Goal: Task Accomplishment & Management: Use online tool/utility

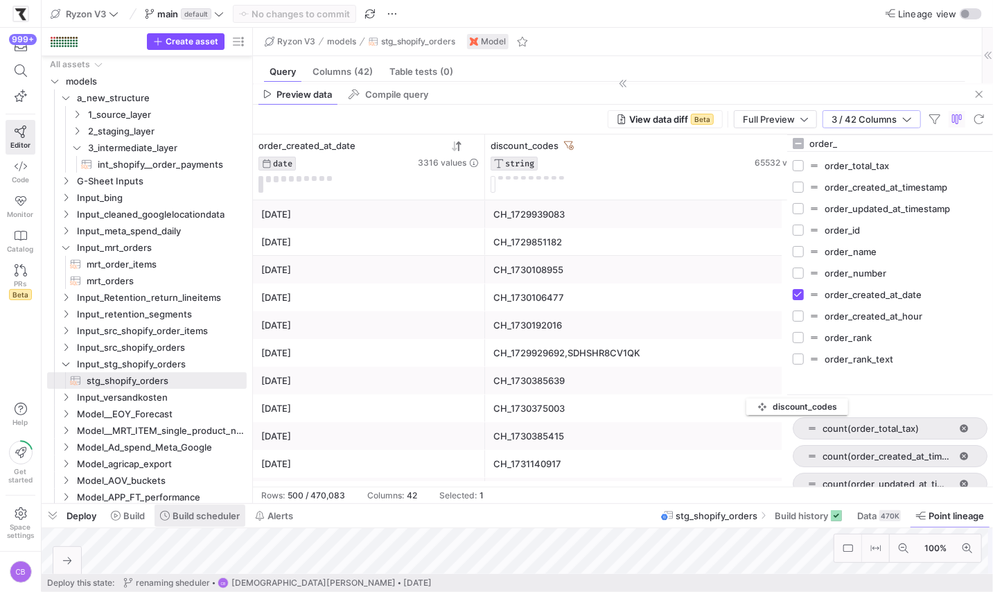
scroll to position [125, 0]
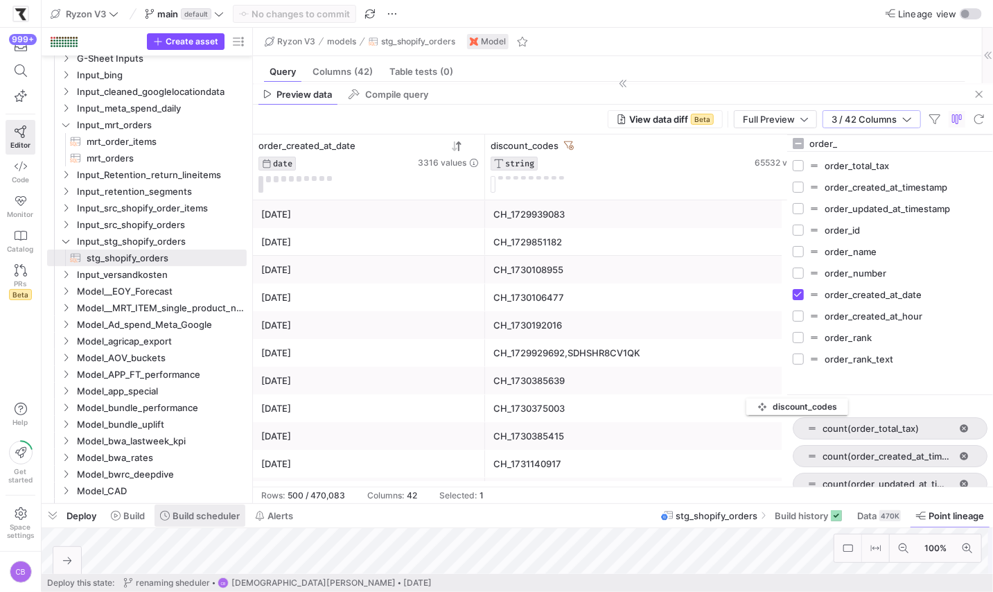
click at [189, 510] on span at bounding box center [200, 516] width 91 height 22
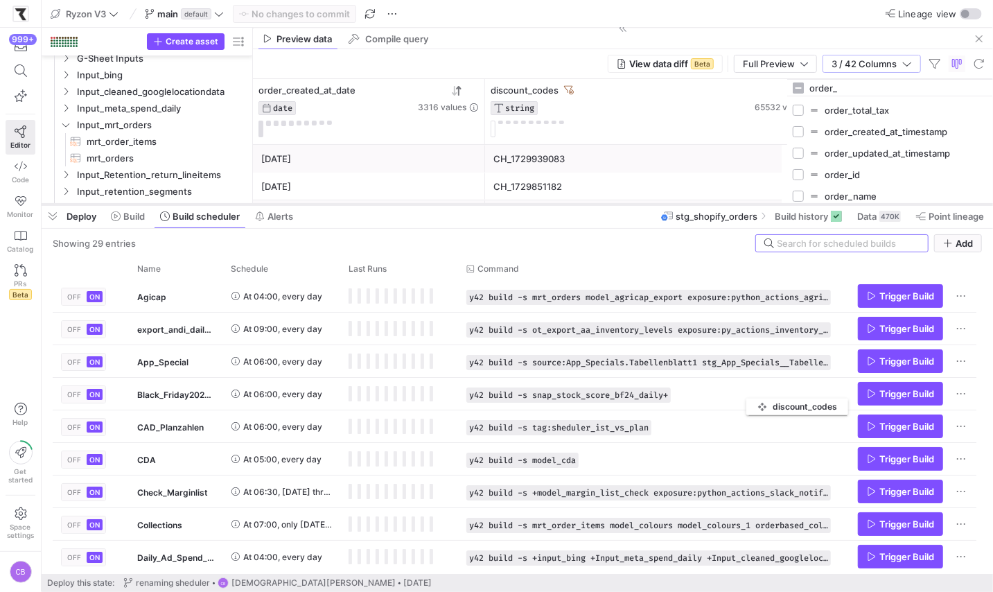
drag, startPoint x: 397, startPoint y: 505, endPoint x: 404, endPoint y: 205, distance: 299.6
click at [404, 205] on div at bounding box center [518, 205] width 952 height 6
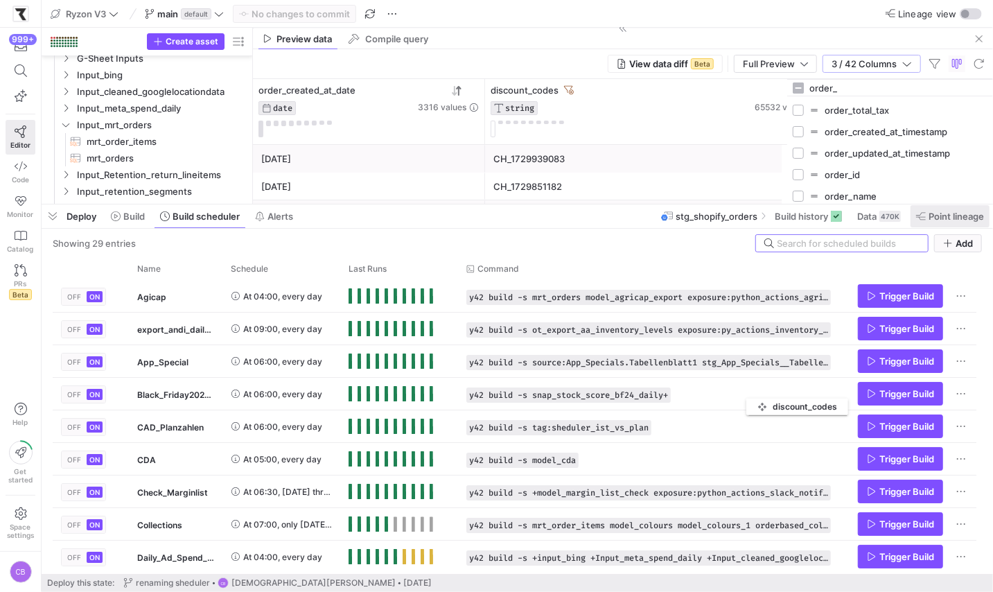
click at [926, 217] on span "Point lineage" at bounding box center [950, 216] width 68 height 11
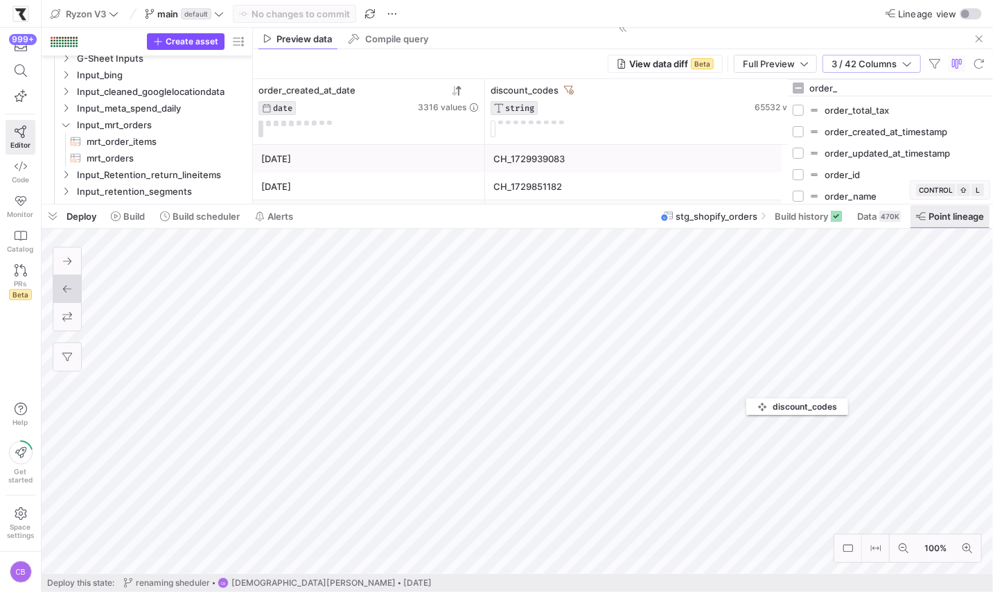
click at [926, 217] on span "Point lineage" at bounding box center [950, 216] width 68 height 11
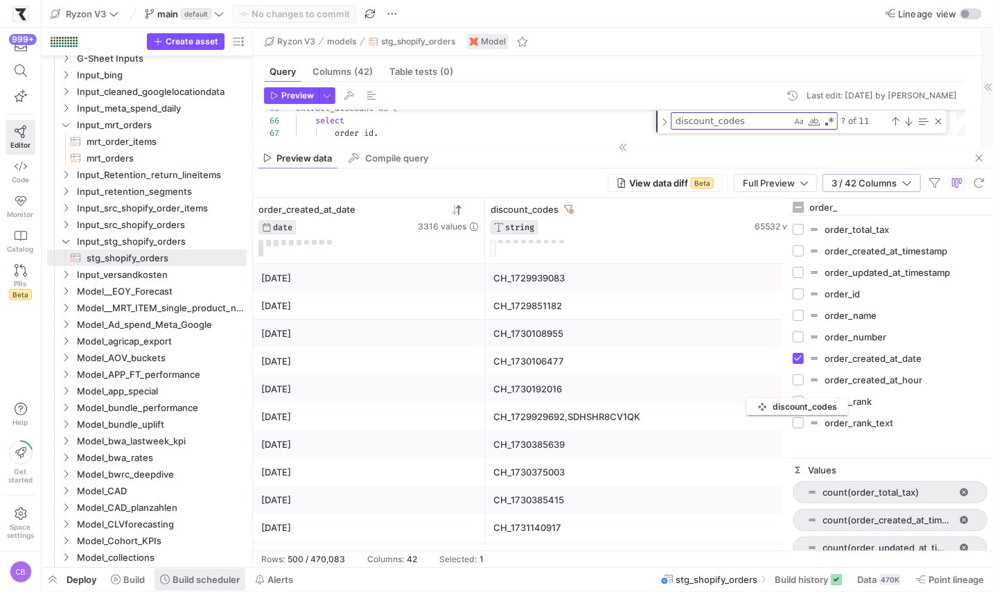
click at [186, 580] on span "Build scheduler" at bounding box center [206, 579] width 67 height 11
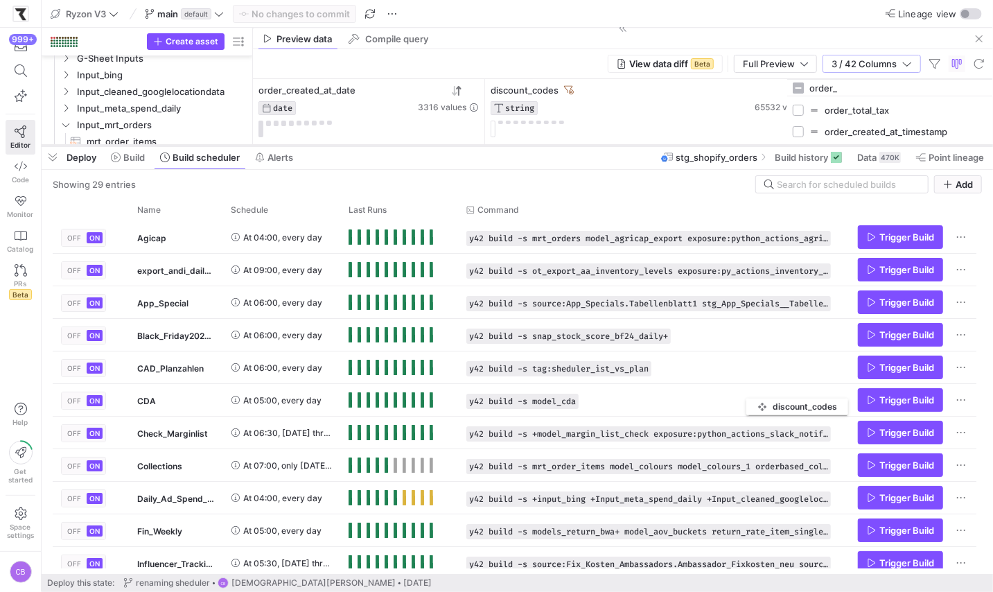
drag, startPoint x: 354, startPoint y: 339, endPoint x: 353, endPoint y: 146, distance: 193.4
click at [353, 146] on div at bounding box center [518, 146] width 952 height 6
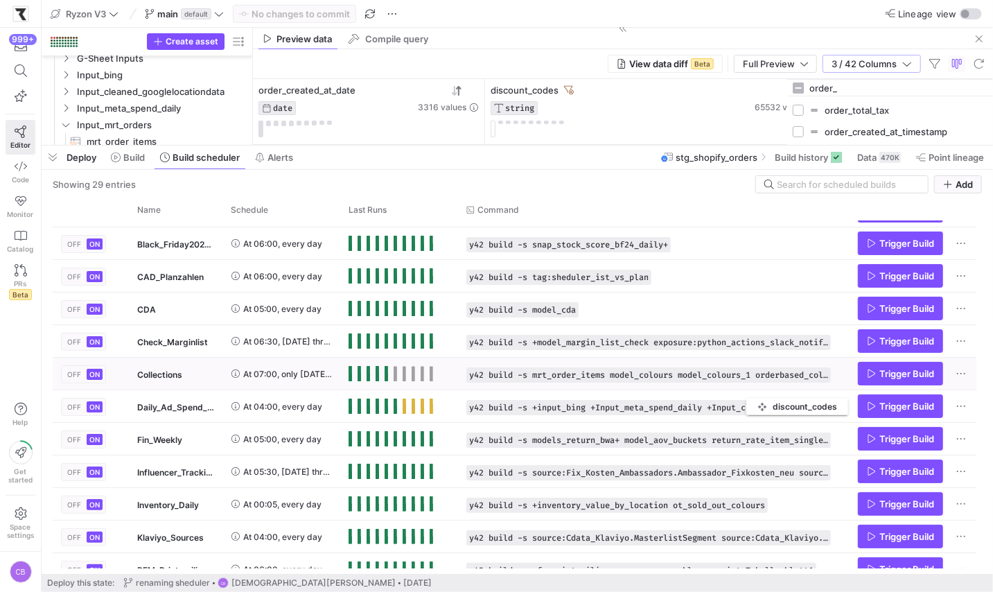
scroll to position [101, 0]
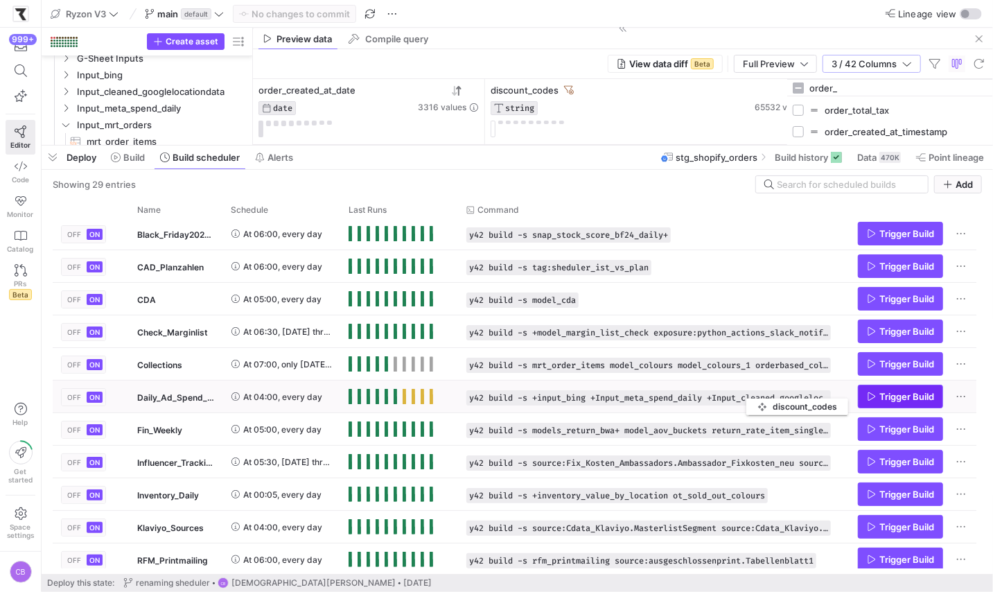
click at [878, 396] on span "Trigger Build" at bounding box center [900, 396] width 67 height 11
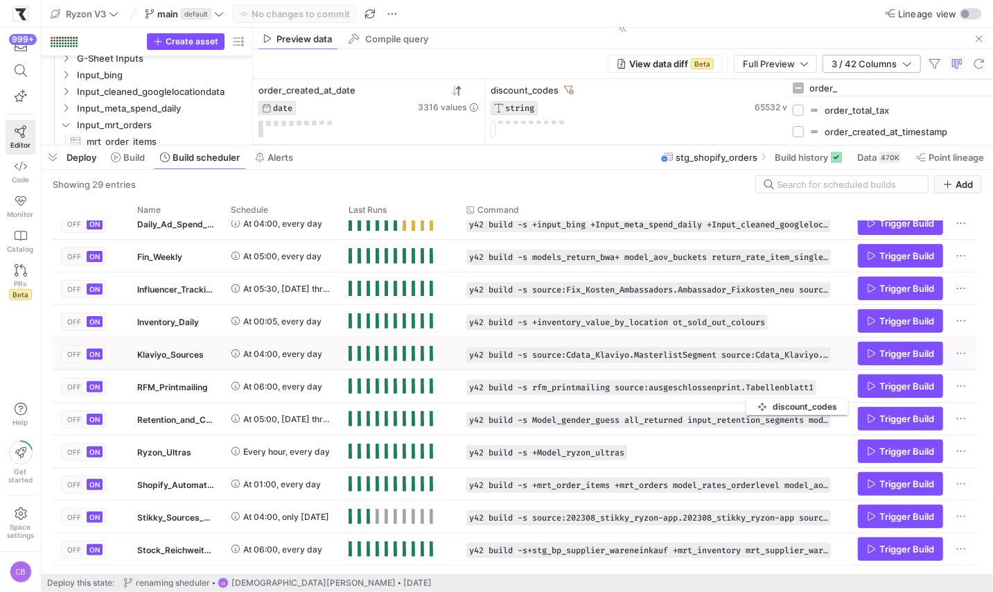
scroll to position [306, 0]
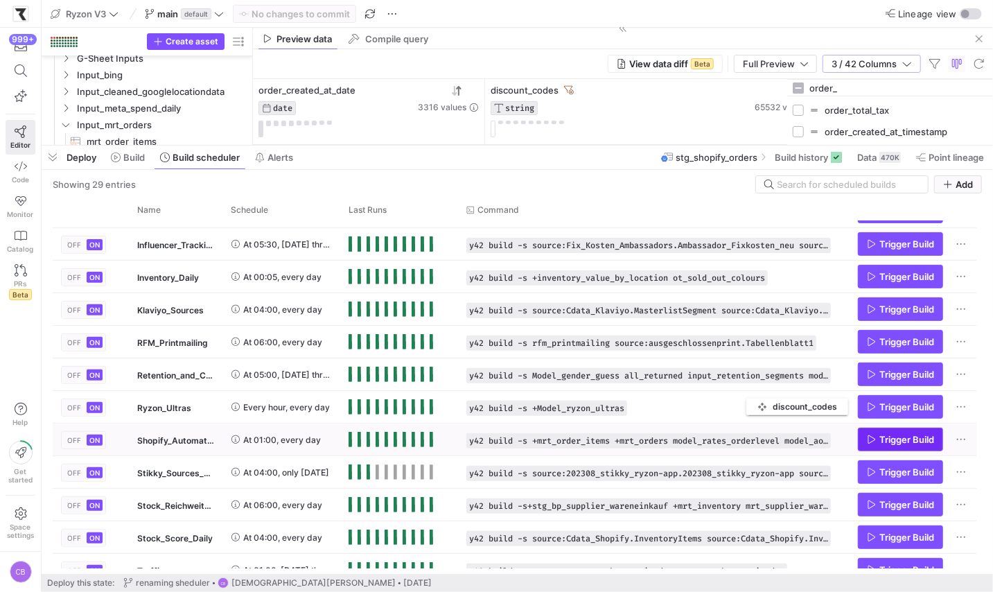
click at [876, 439] on span "Trigger Build" at bounding box center [900, 439] width 67 height 11
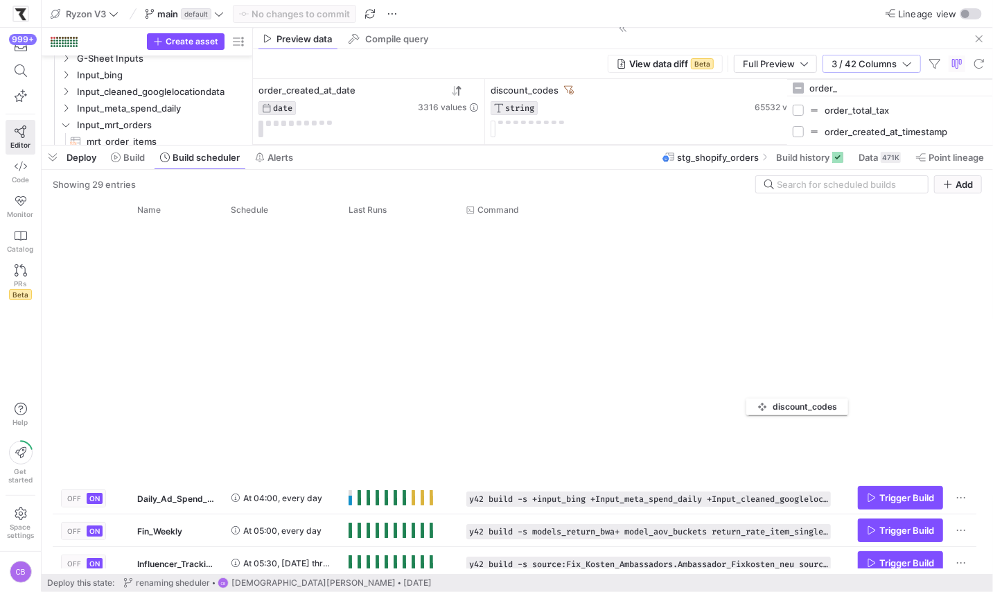
scroll to position [597, 0]
